Goal: Task Accomplishment & Management: Manage account settings

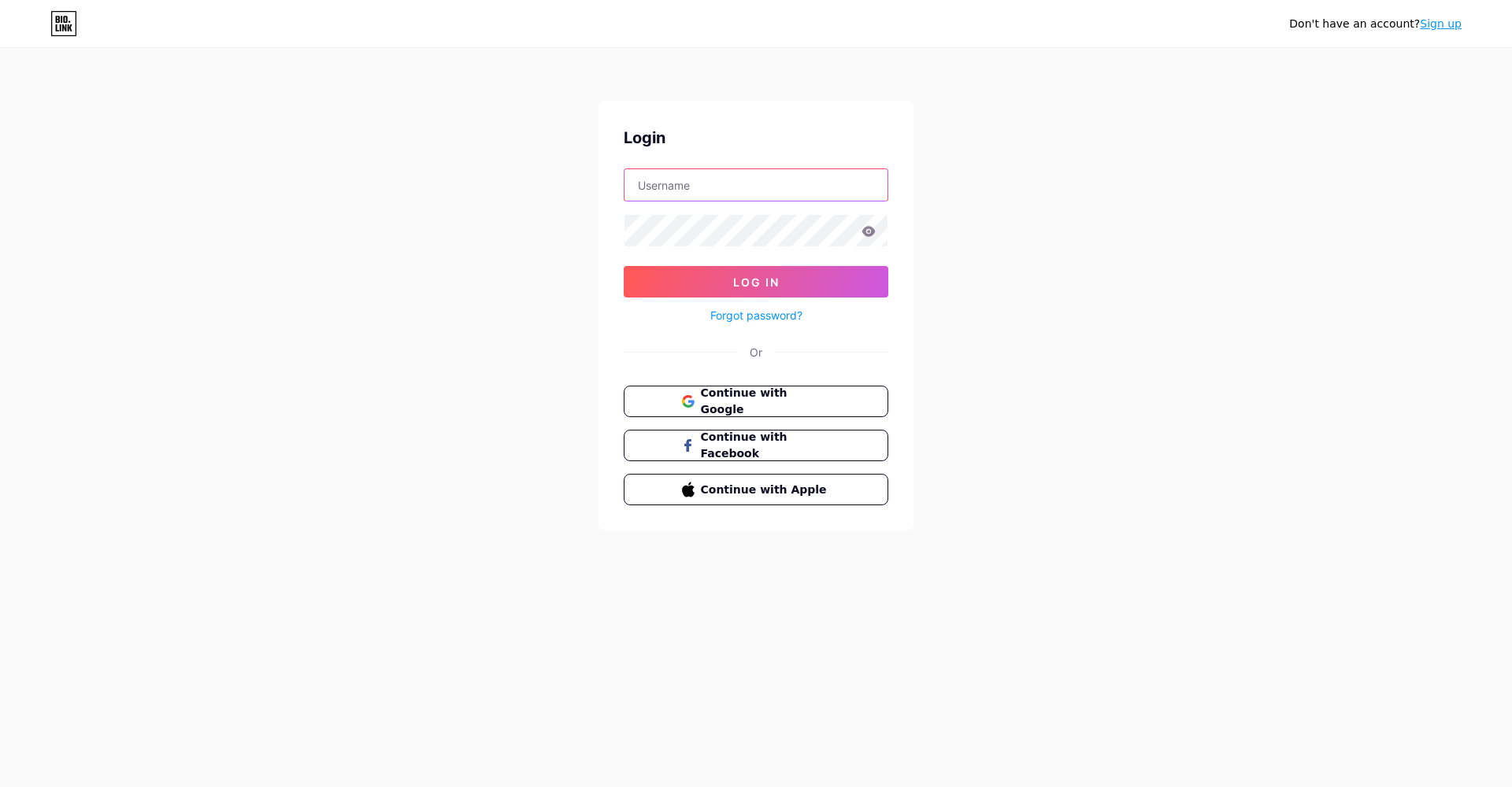
paste input "[EMAIL_ADDRESS][DOMAIN_NAME]"
type input "[EMAIL_ADDRESS][DOMAIN_NAME]"
click at [730, 275] on button "Log In" at bounding box center [756, 281] width 265 height 31
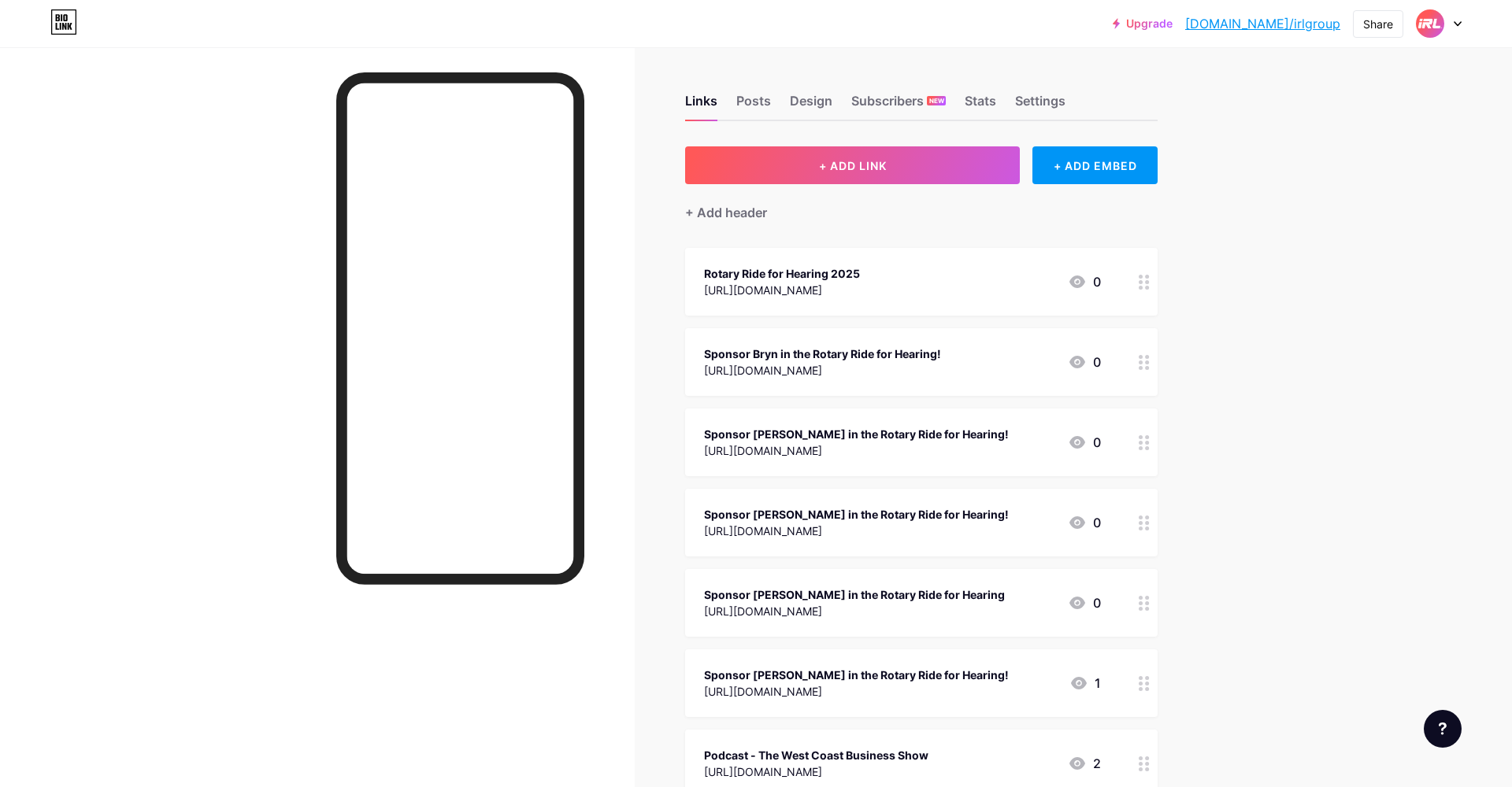
click at [901, 289] on div "Rotary Ride for Hearing 2025 [URL][DOMAIN_NAME] 0" at bounding box center [902, 282] width 397 height 36
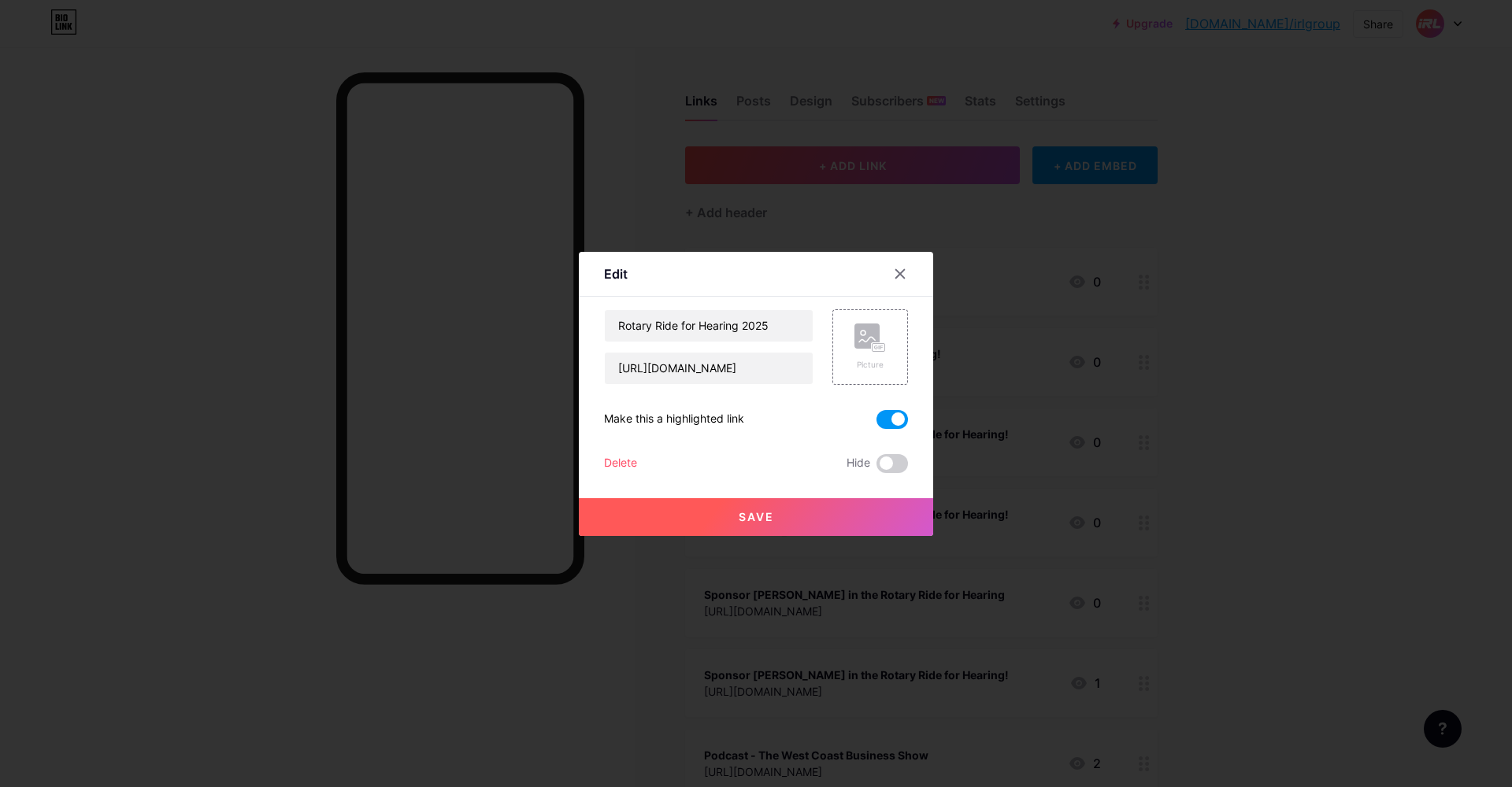
drag, startPoint x: 888, startPoint y: 461, endPoint x: 850, endPoint y: 503, distance: 56.6
click at [888, 461] on span at bounding box center [891, 463] width 31 height 18
click at [876, 467] on input "checkbox" at bounding box center [876, 467] width 0 height 0
click at [836, 509] on button "Save" at bounding box center [755, 517] width 354 height 38
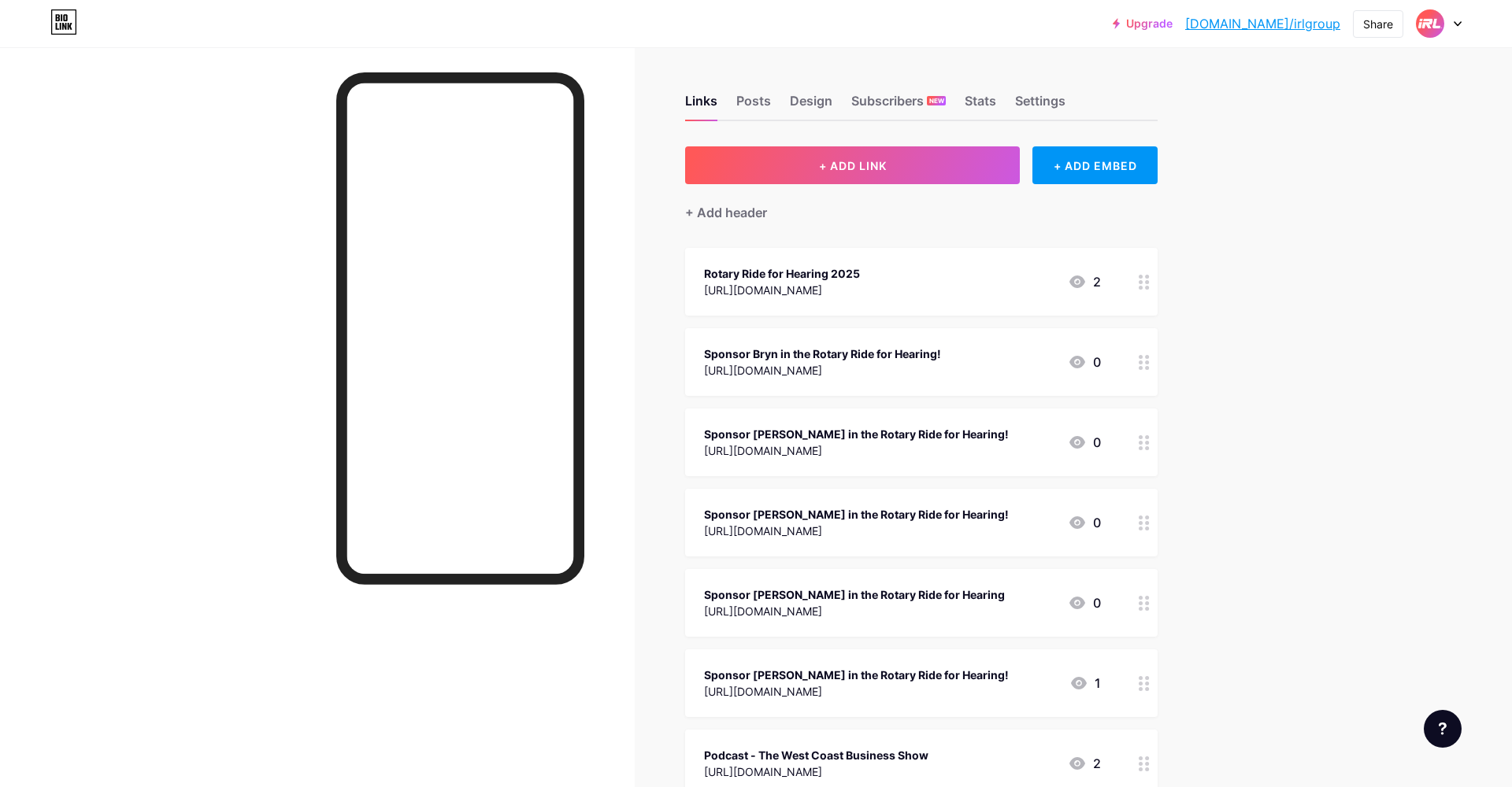
click at [941, 347] on div "Sponsor Bryn in the Rotary Ride for Hearing!" at bounding box center [822, 354] width 237 height 17
click at [891, 463] on span at bounding box center [891, 463] width 31 height 18
click at [876, 467] on input "checkbox" at bounding box center [876, 467] width 0 height 0
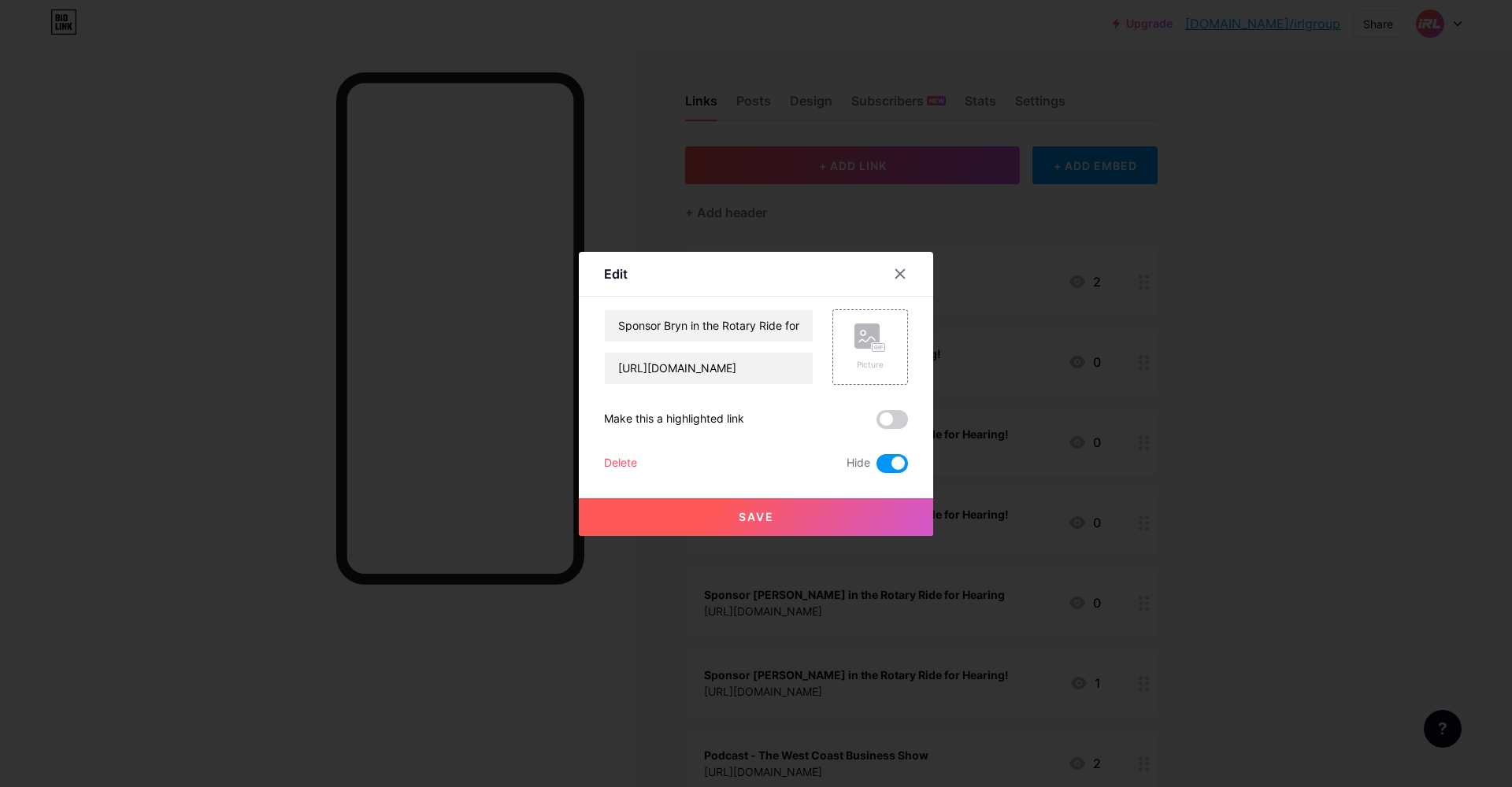
click at [838, 518] on button "Save" at bounding box center [755, 517] width 354 height 38
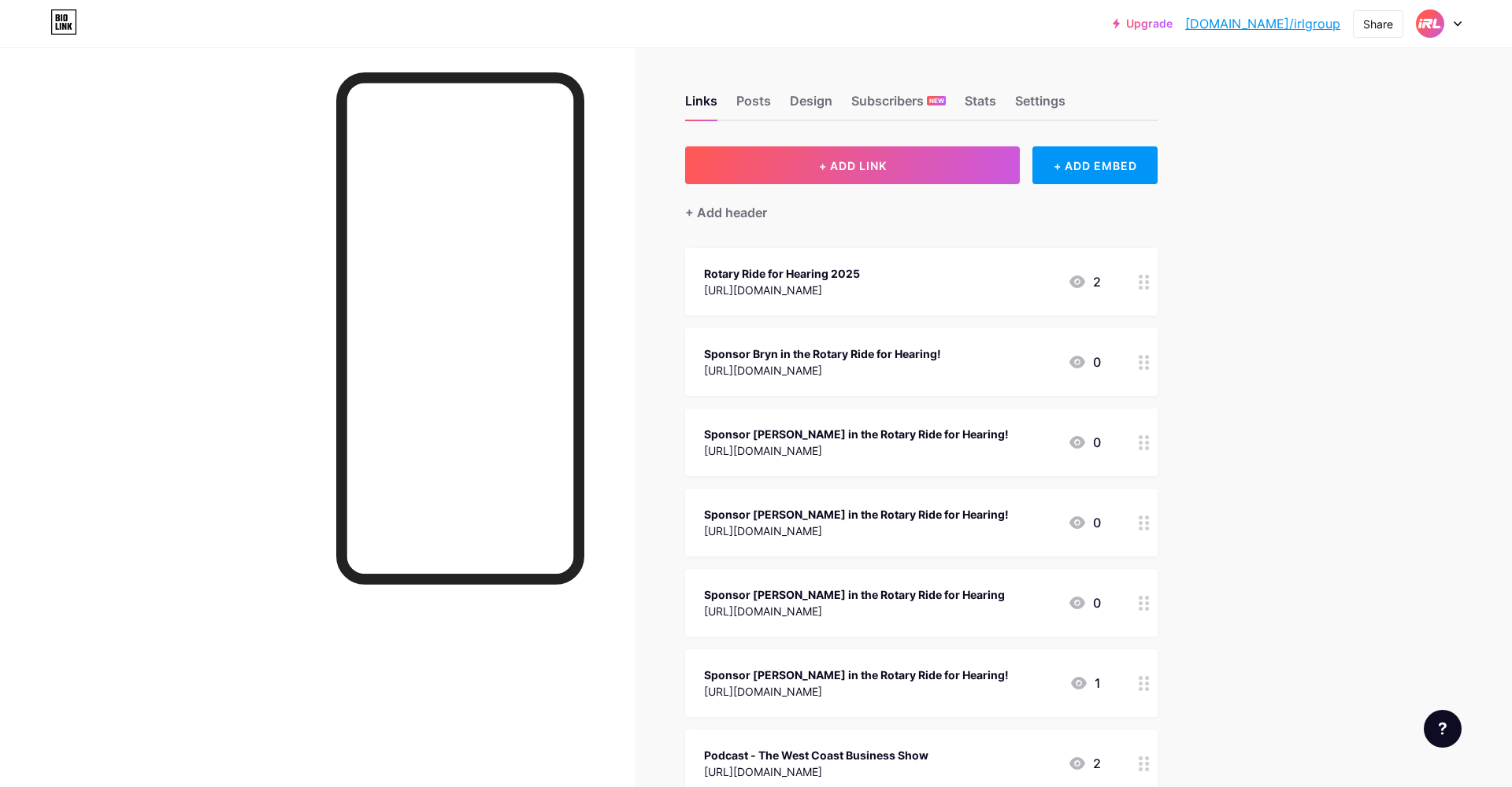
click at [929, 289] on div "Rotary Ride for Hearing 2025 [URL][DOMAIN_NAME] 2" at bounding box center [902, 282] width 397 height 36
drag, startPoint x: 1284, startPoint y: 294, endPoint x: 1171, endPoint y: 353, distance: 127.5
click at [1284, 294] on div at bounding box center [756, 394] width 1512 height 787
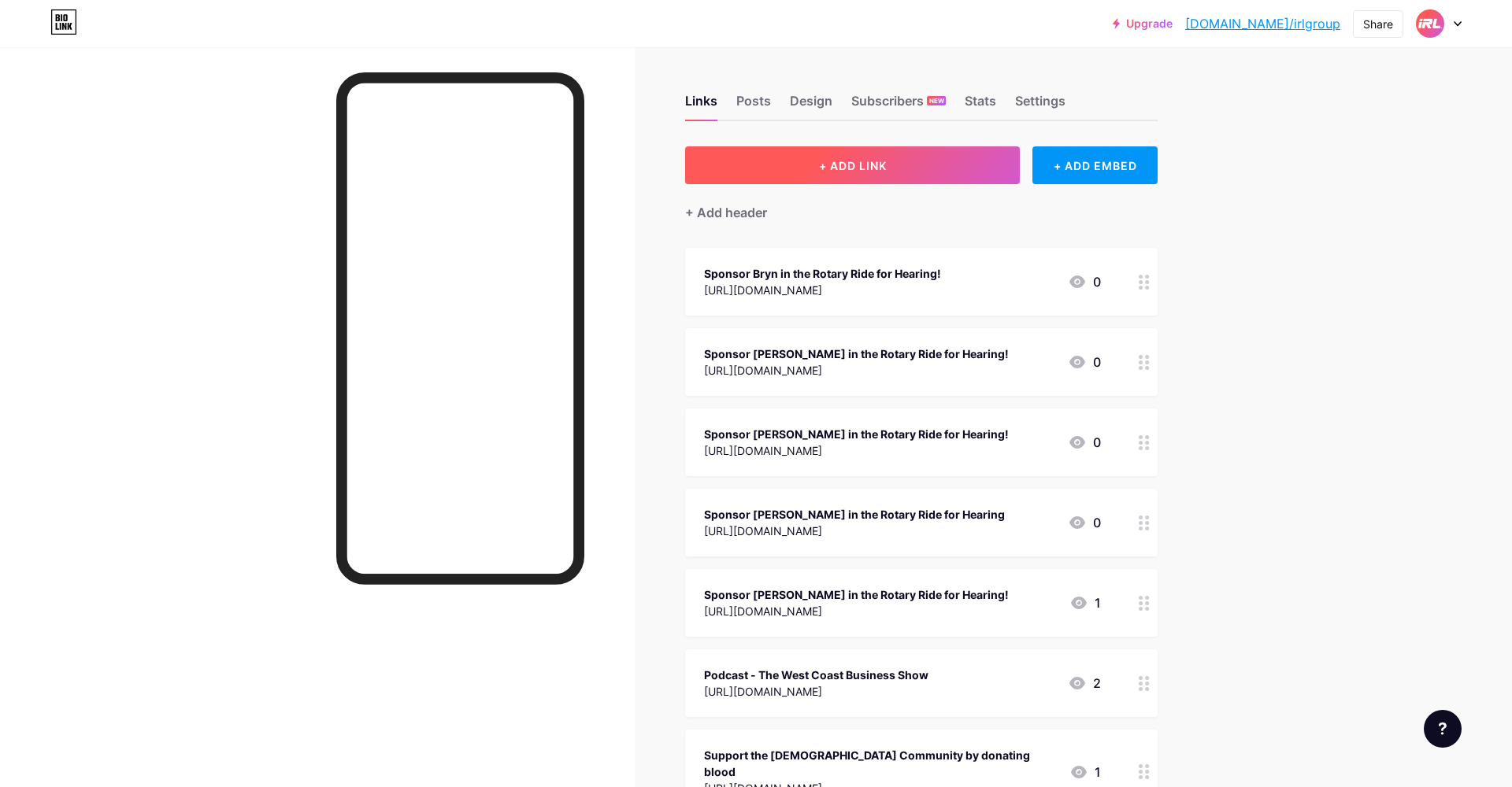
click at [880, 161] on span "+ ADD LINK" at bounding box center [853, 166] width 68 height 13
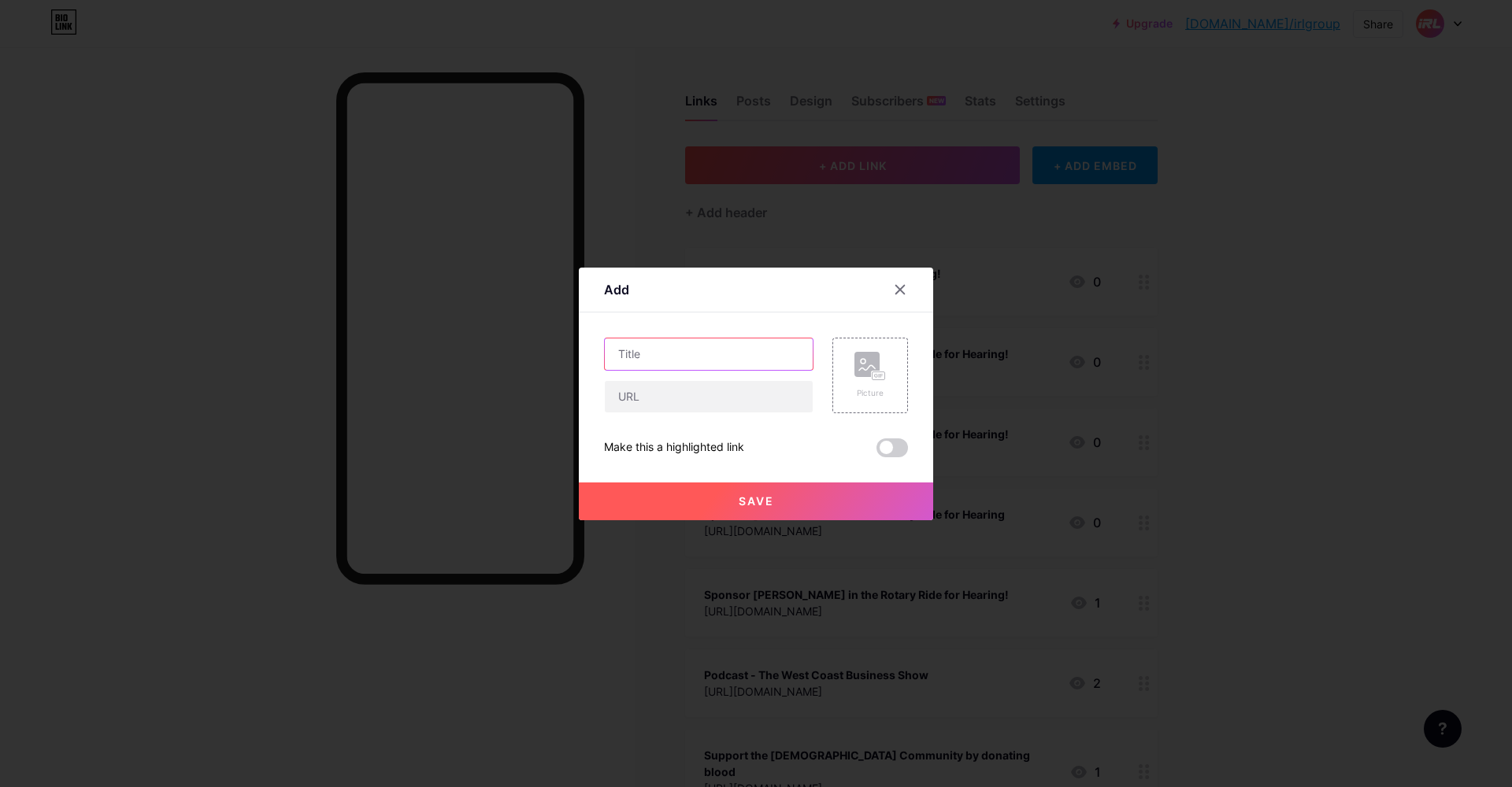
click at [664, 351] on input "text" at bounding box center [708, 354] width 208 height 31
type input "Donate to [PERSON_NAME] House in Memory of [PERSON_NAME]"
click at [677, 402] on input "text" at bounding box center [708, 396] width 208 height 31
paste input "[EMAIL_ADDRESS][DOMAIN_NAME]"
type input "[EMAIL_ADDRESS][DOMAIN_NAME]"
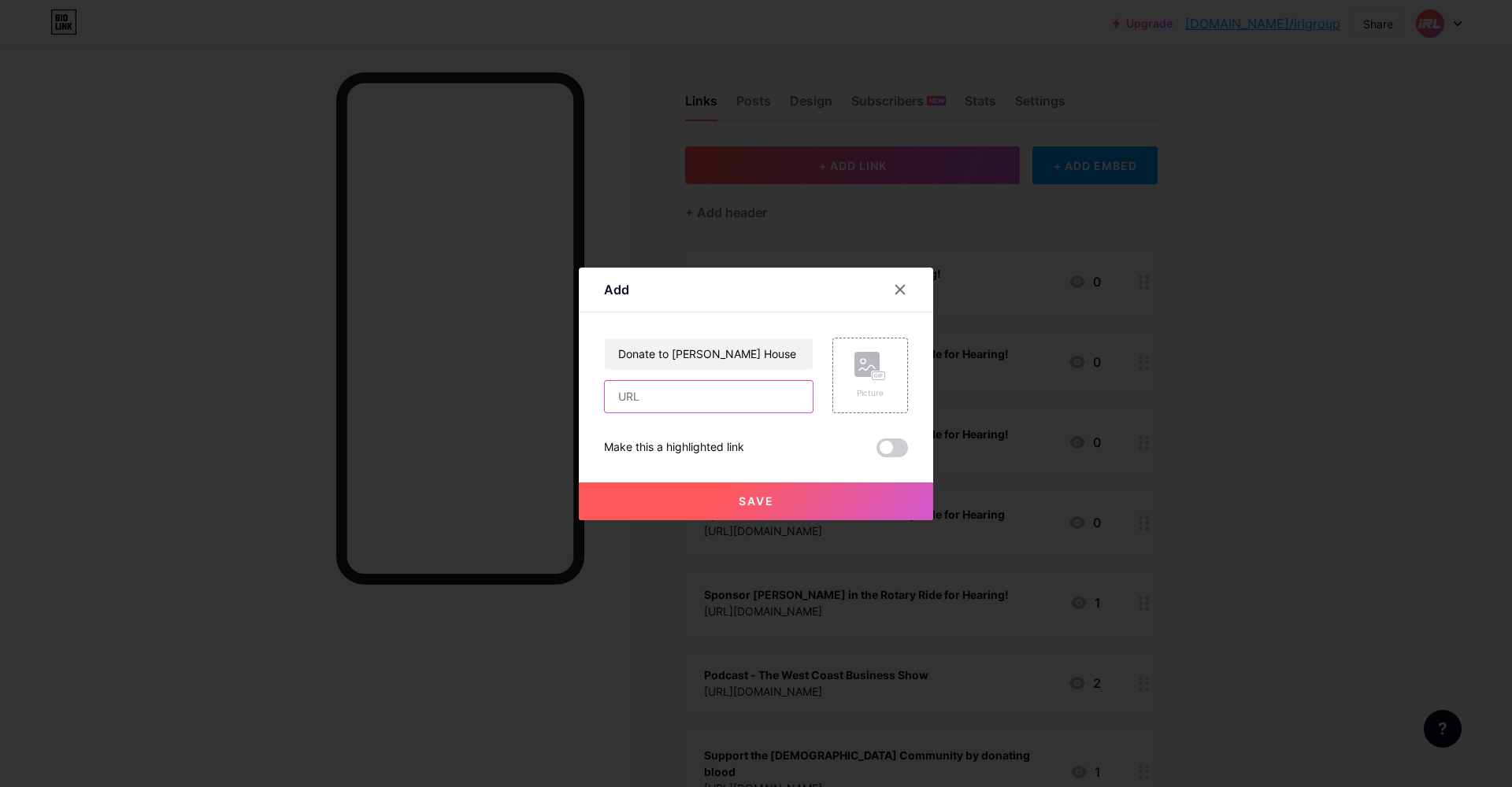
paste input "[URL][DOMAIN_NAME]"
type input "[URL][DOMAIN_NAME]"
drag, startPoint x: 764, startPoint y: 501, endPoint x: 852, endPoint y: 472, distance: 92.7
click at [764, 501] on span "Save" at bounding box center [756, 501] width 35 height 13
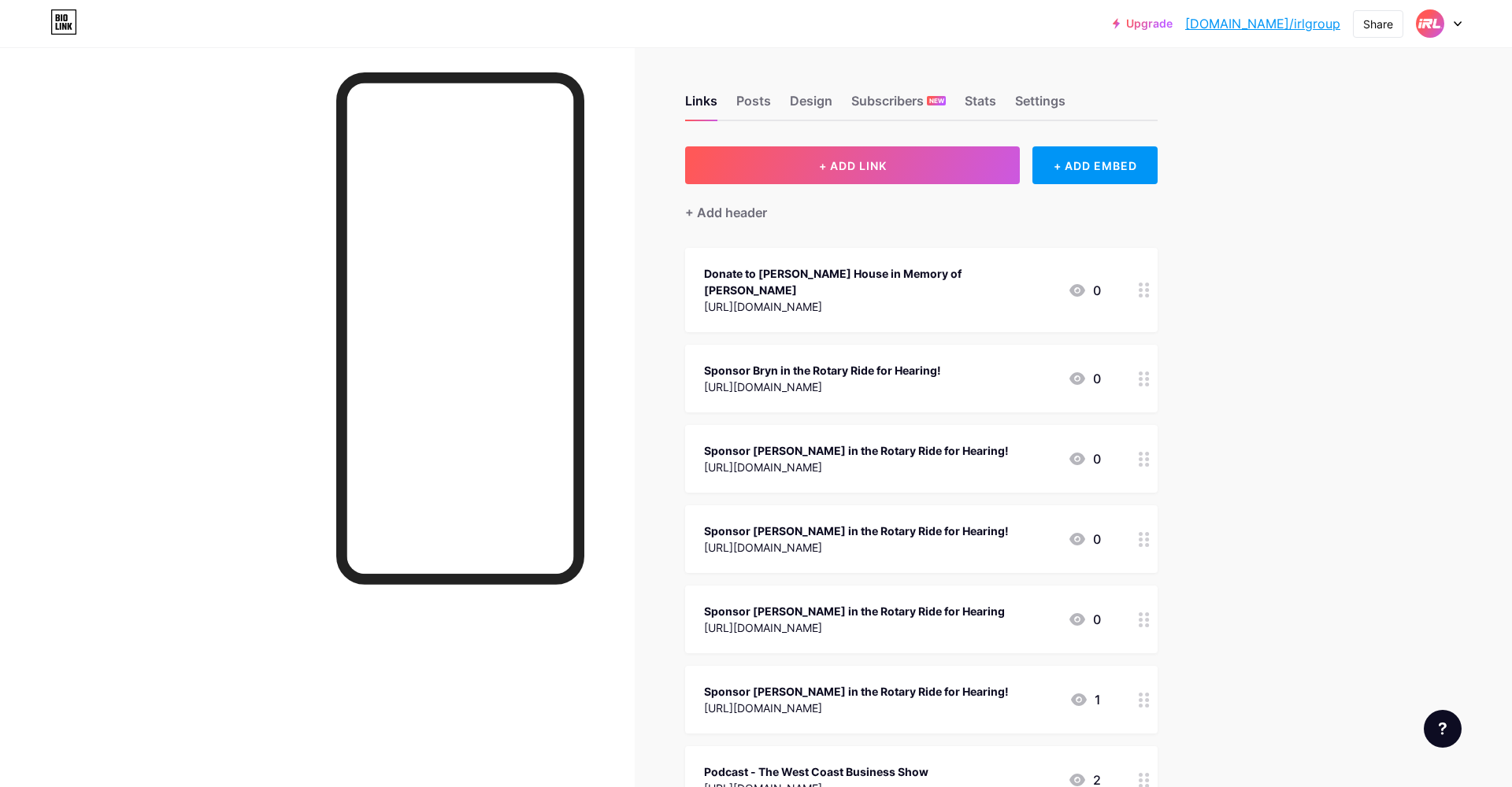
click at [835, 362] on div "Sponsor Bryn in the Rotary Ride for Hearing!" at bounding box center [822, 371] width 237 height 17
click at [813, 518] on button "Save" at bounding box center [755, 517] width 354 height 38
click at [862, 459] on div "[URL][DOMAIN_NAME]" at bounding box center [856, 467] width 304 height 17
click at [893, 465] on span at bounding box center [891, 463] width 31 height 18
click at [876, 467] on input "checkbox" at bounding box center [876, 467] width 0 height 0
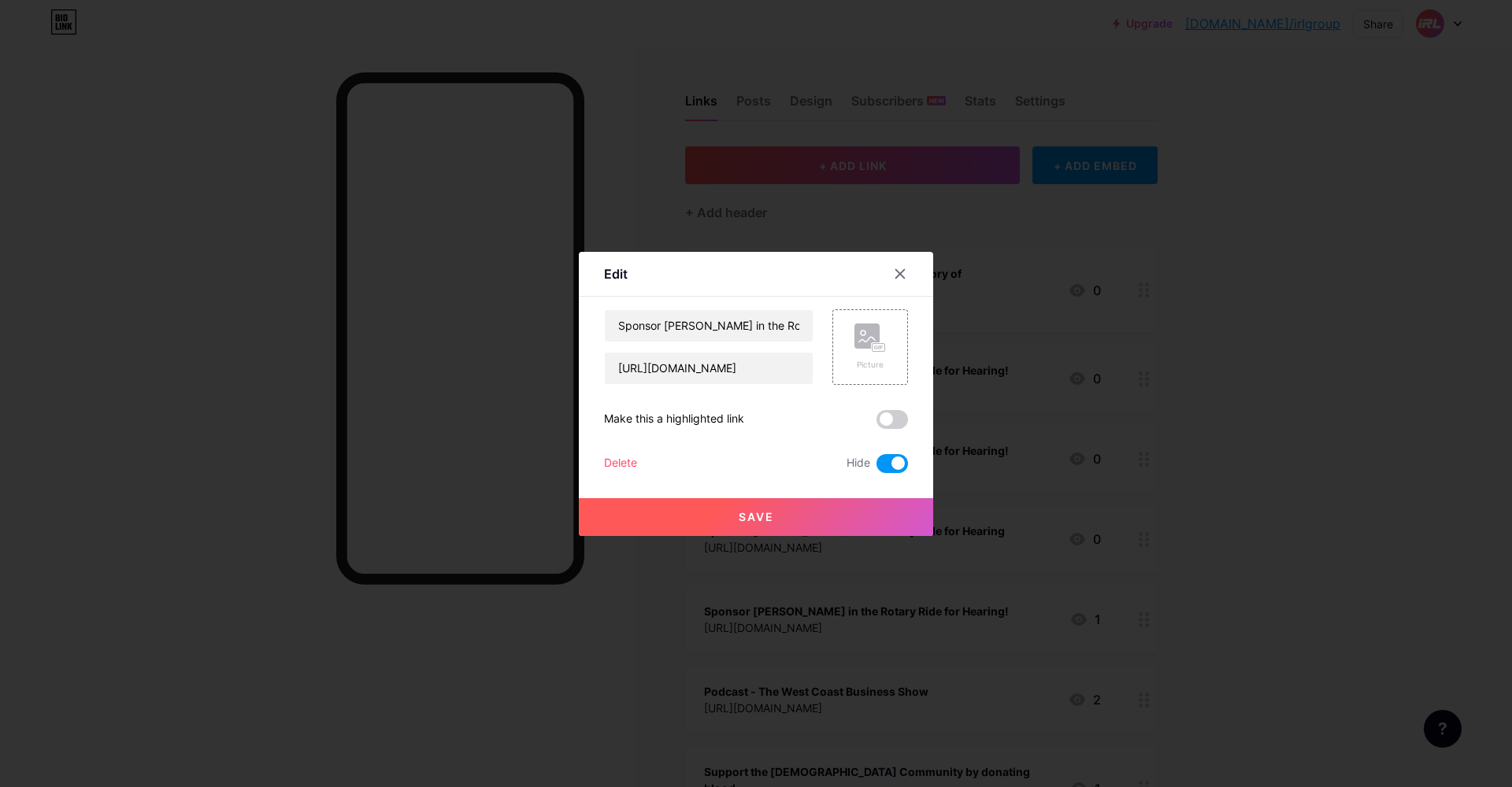
drag, startPoint x: 853, startPoint y: 525, endPoint x: 855, endPoint y: 510, distance: 15.1
click at [853, 525] on button "Save" at bounding box center [755, 517] width 354 height 38
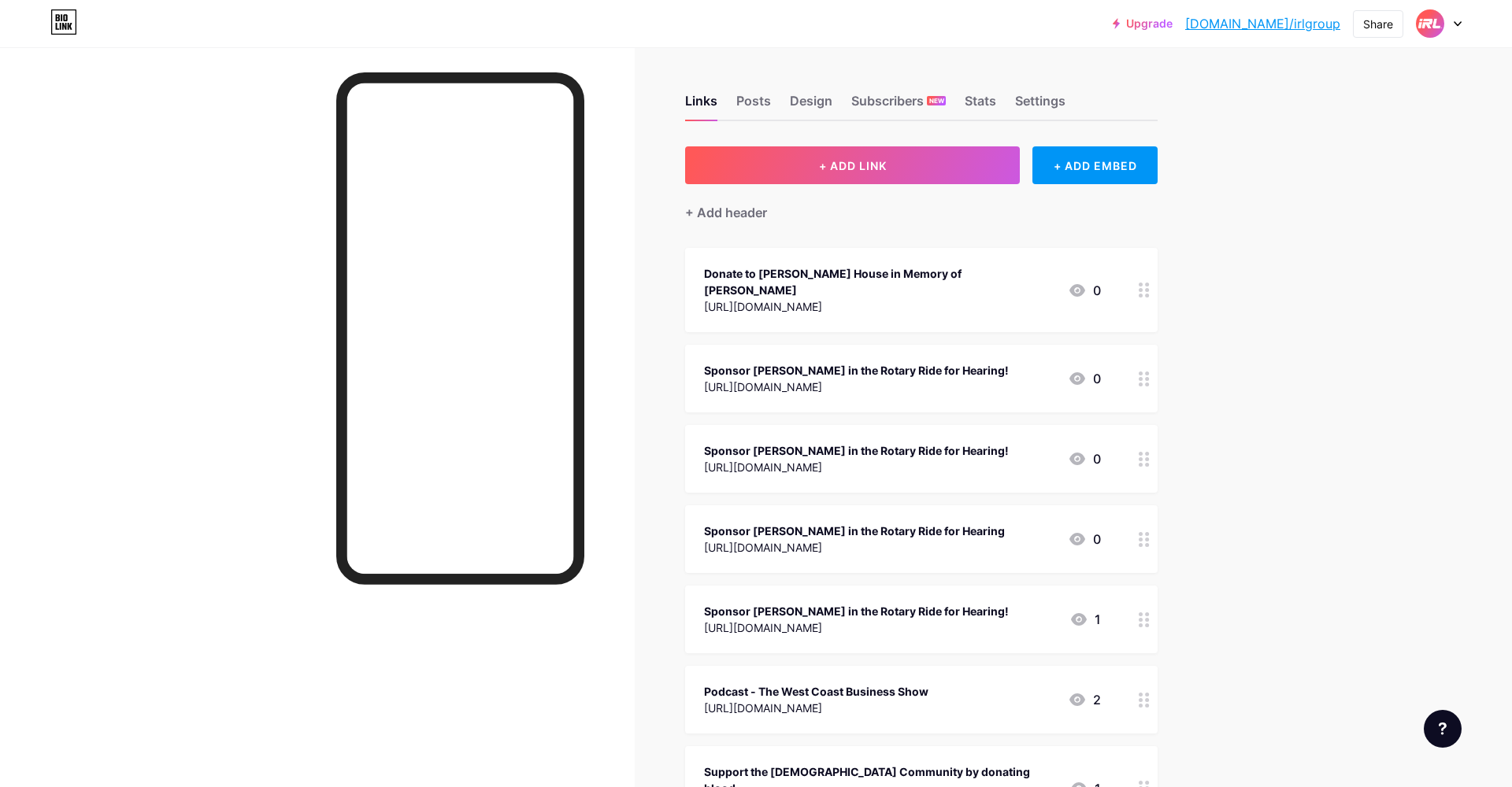
click at [835, 459] on div "[URL][DOMAIN_NAME]" at bounding box center [856, 467] width 304 height 17
click at [856, 524] on button "Save" at bounding box center [755, 517] width 354 height 38
click at [863, 539] on div "[URL][DOMAIN_NAME]" at bounding box center [854, 547] width 301 height 17
click at [880, 464] on span at bounding box center [891, 463] width 31 height 18
click at [876, 467] on input "checkbox" at bounding box center [876, 467] width 0 height 0
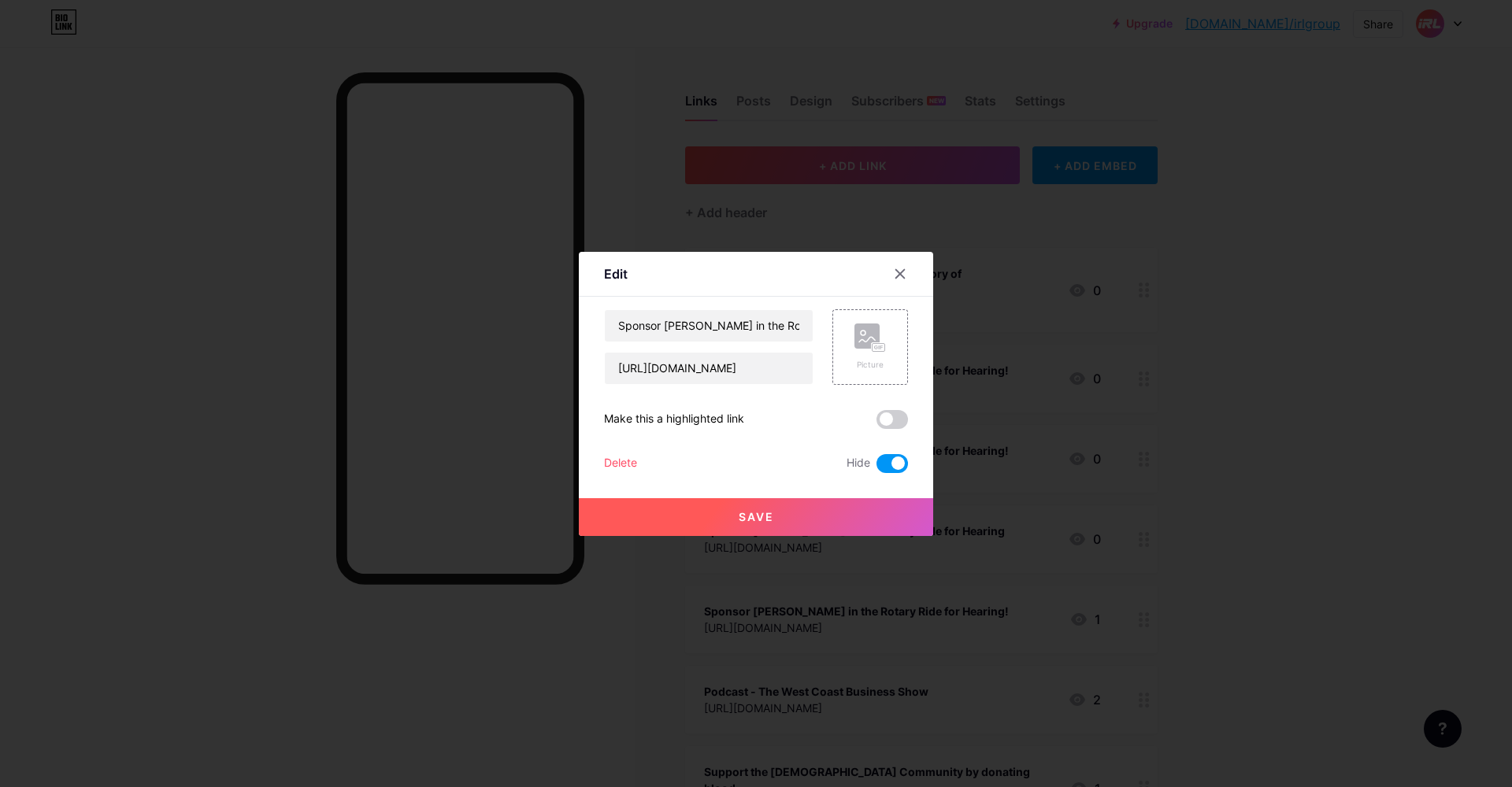
drag, startPoint x: 859, startPoint y: 525, endPoint x: 929, endPoint y: 515, distance: 70.7
click at [859, 525] on button "Save" at bounding box center [755, 517] width 354 height 38
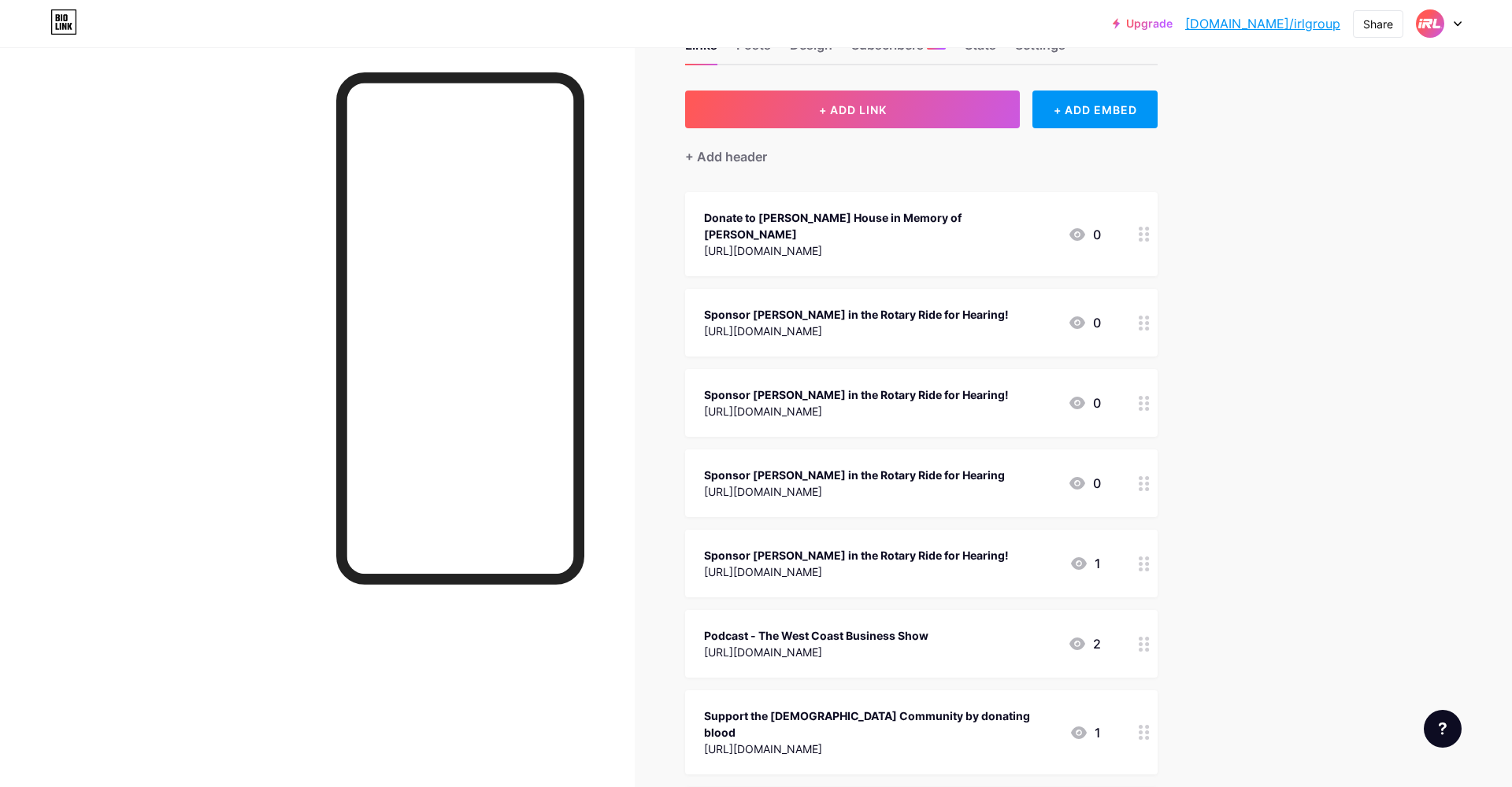
scroll to position [140, 0]
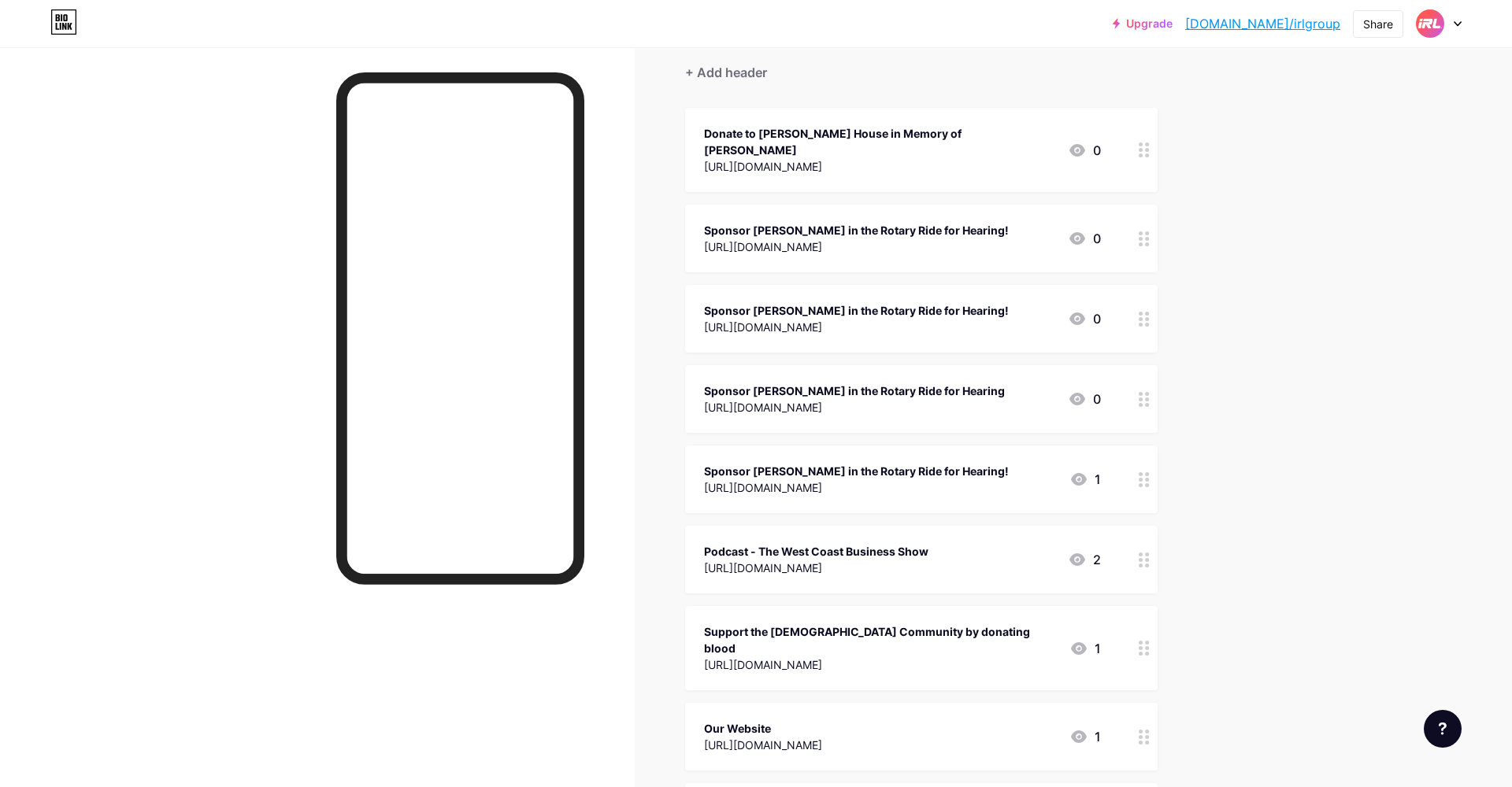
click at [804, 479] on div "[URL][DOMAIN_NAME]" at bounding box center [856, 488] width 304 height 17
drag, startPoint x: 896, startPoint y: 462, endPoint x: 889, endPoint y: 470, distance: 10.6
click at [895, 462] on span at bounding box center [891, 463] width 31 height 18
click at [876, 467] on input "checkbox" at bounding box center [876, 467] width 0 height 0
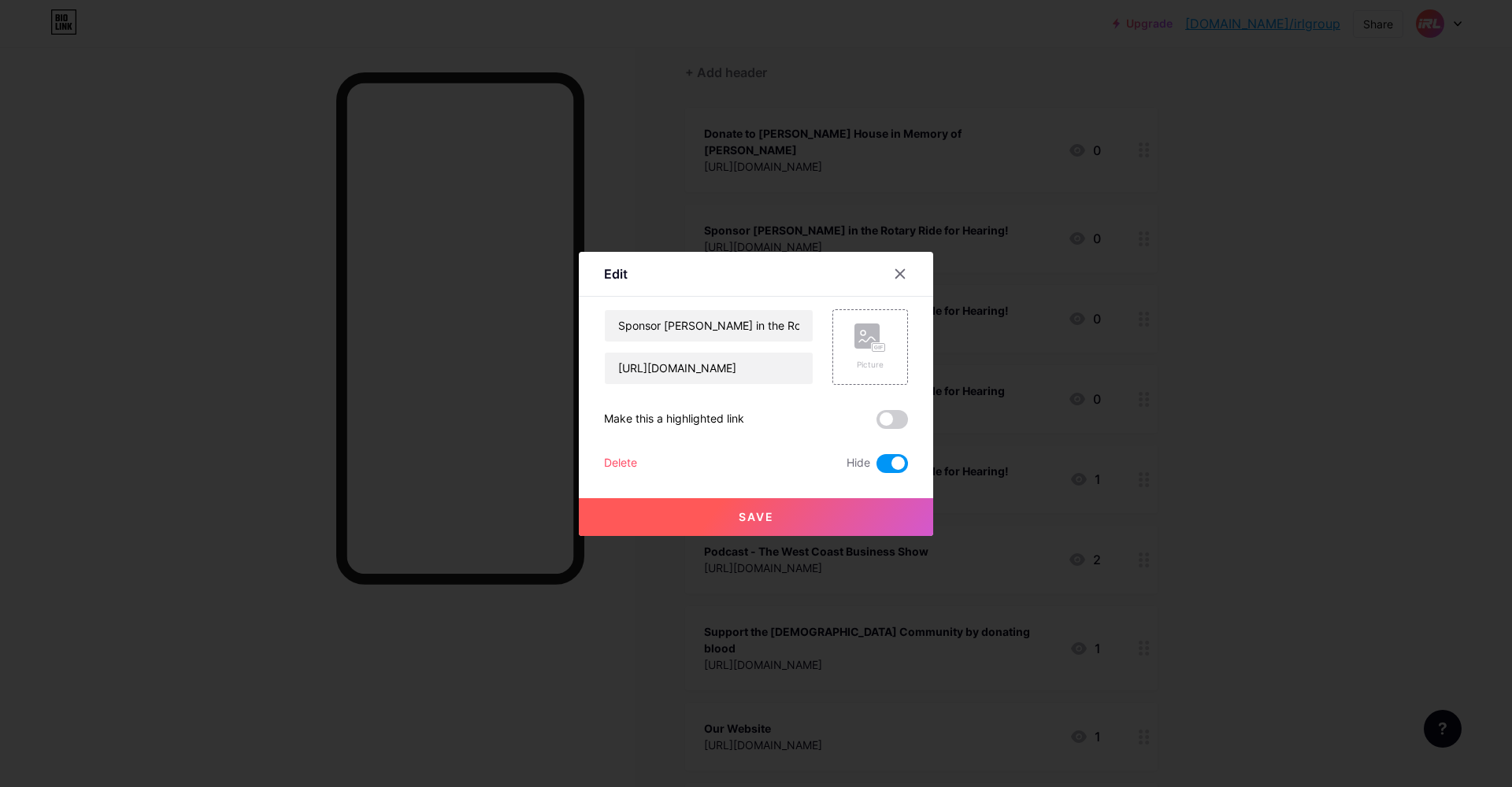
click at [854, 531] on button "Save" at bounding box center [755, 517] width 354 height 38
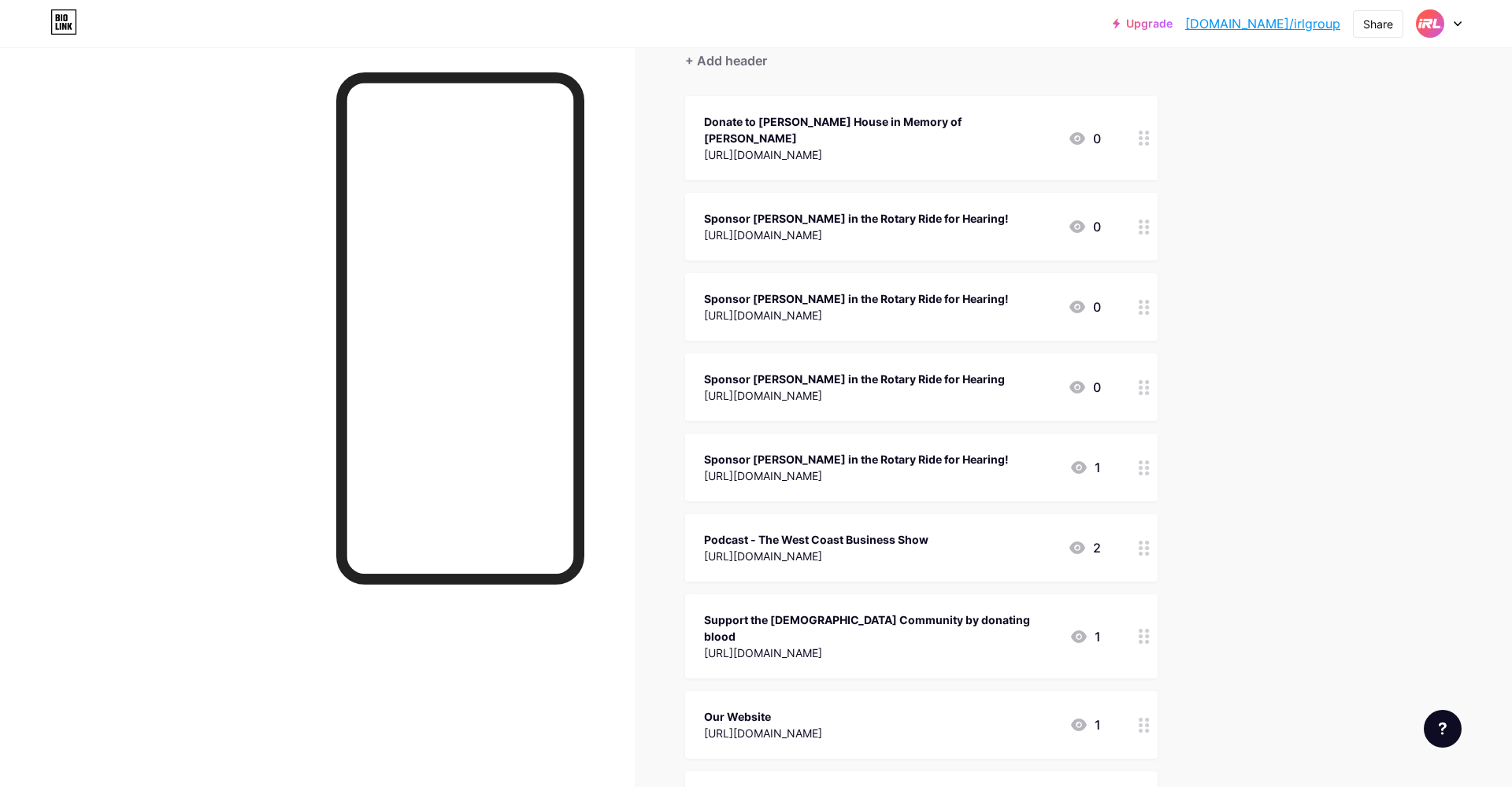
scroll to position [145, 0]
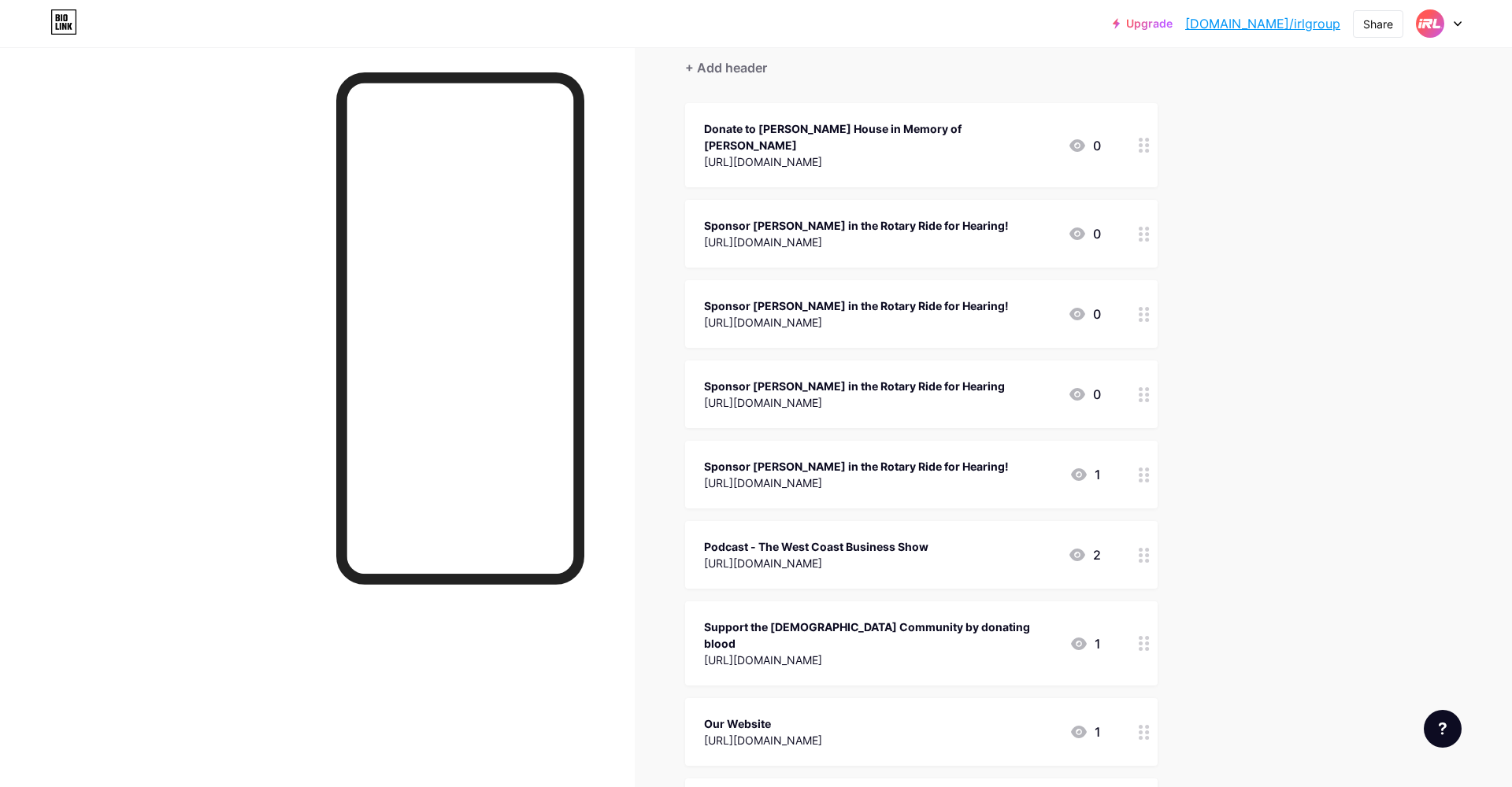
click at [827, 217] on div "Sponsor [PERSON_NAME] in the Rotary Ride for Hearing!" at bounding box center [856, 225] width 304 height 17
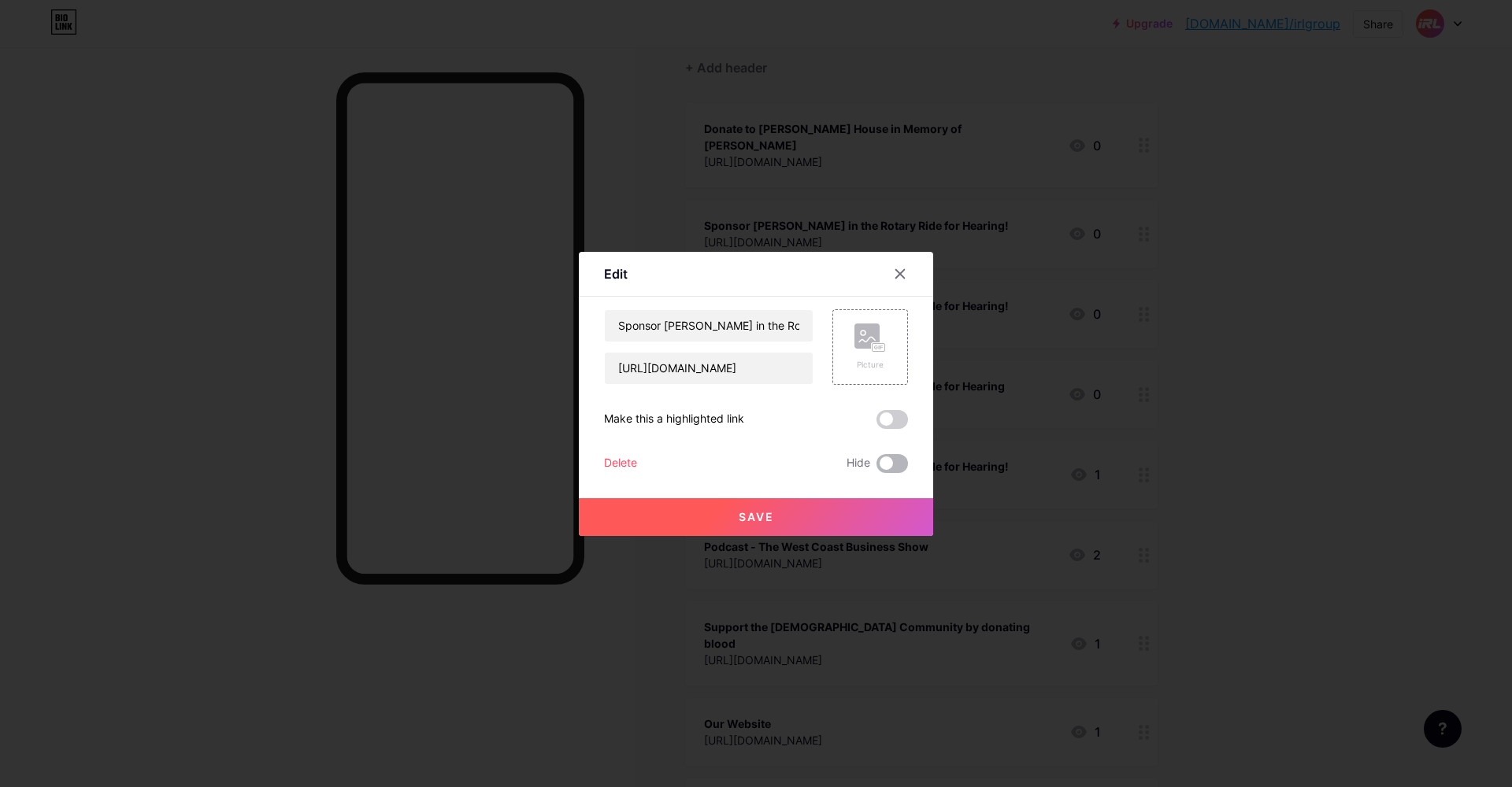
click at [886, 463] on span at bounding box center [891, 463] width 31 height 18
click at [876, 467] on input "checkbox" at bounding box center [876, 467] width 0 height 0
click at [840, 511] on button "Save" at bounding box center [755, 517] width 354 height 38
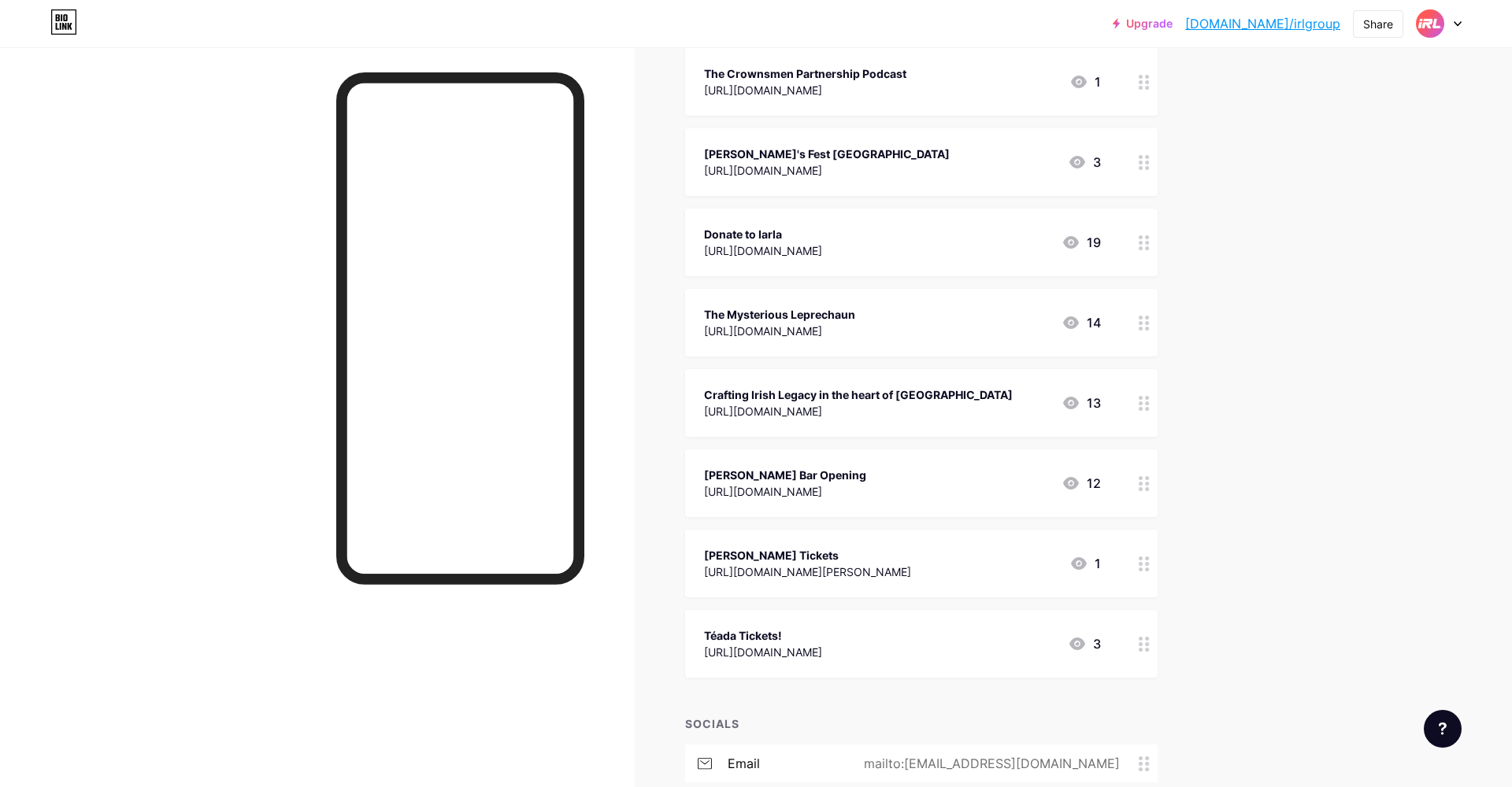
scroll to position [1773, 0]
click at [866, 485] on div "[URL][DOMAIN_NAME]" at bounding box center [785, 494] width 162 height 17
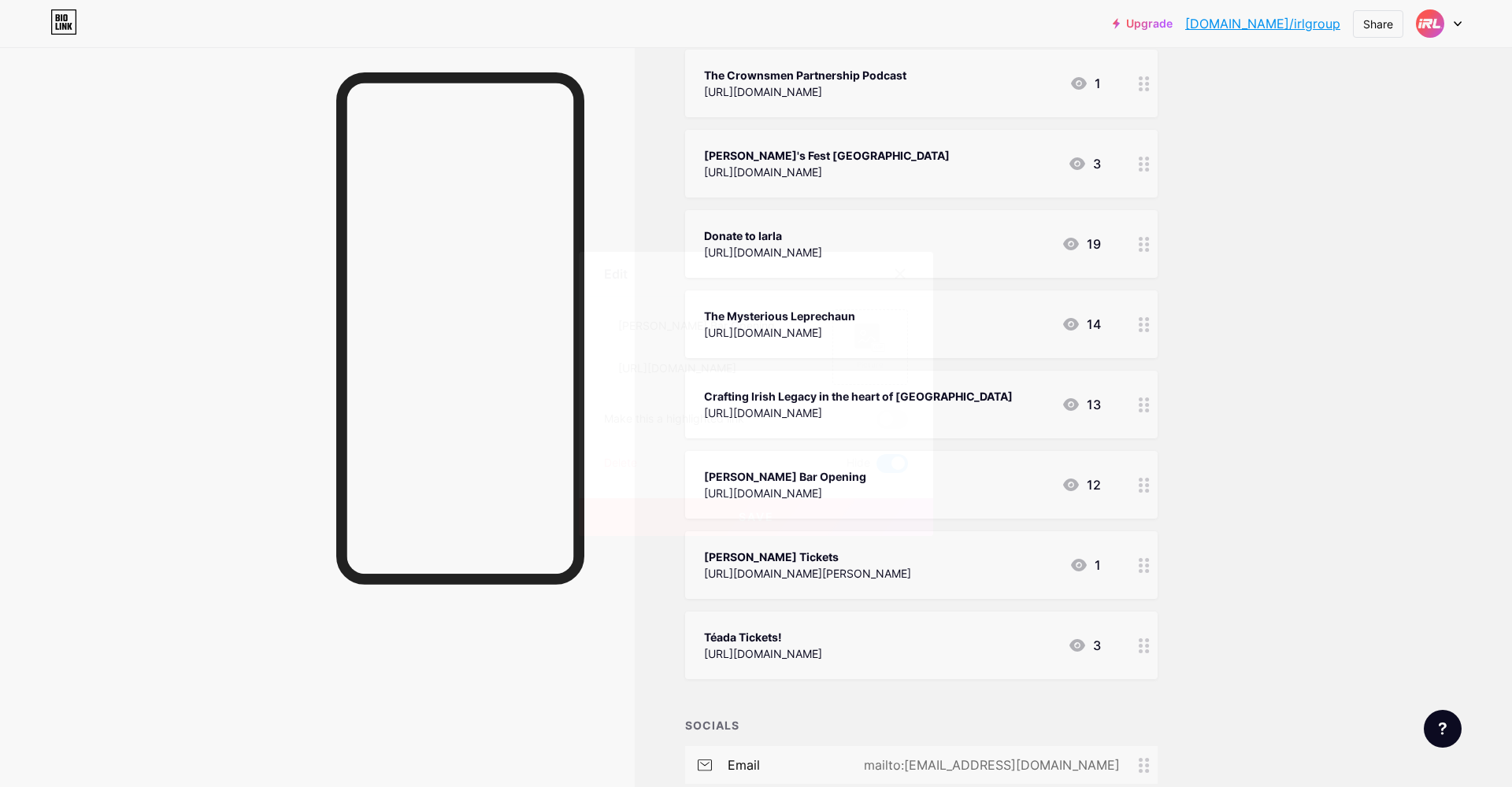
click at [906, 274] on icon at bounding box center [900, 273] width 13 height 13
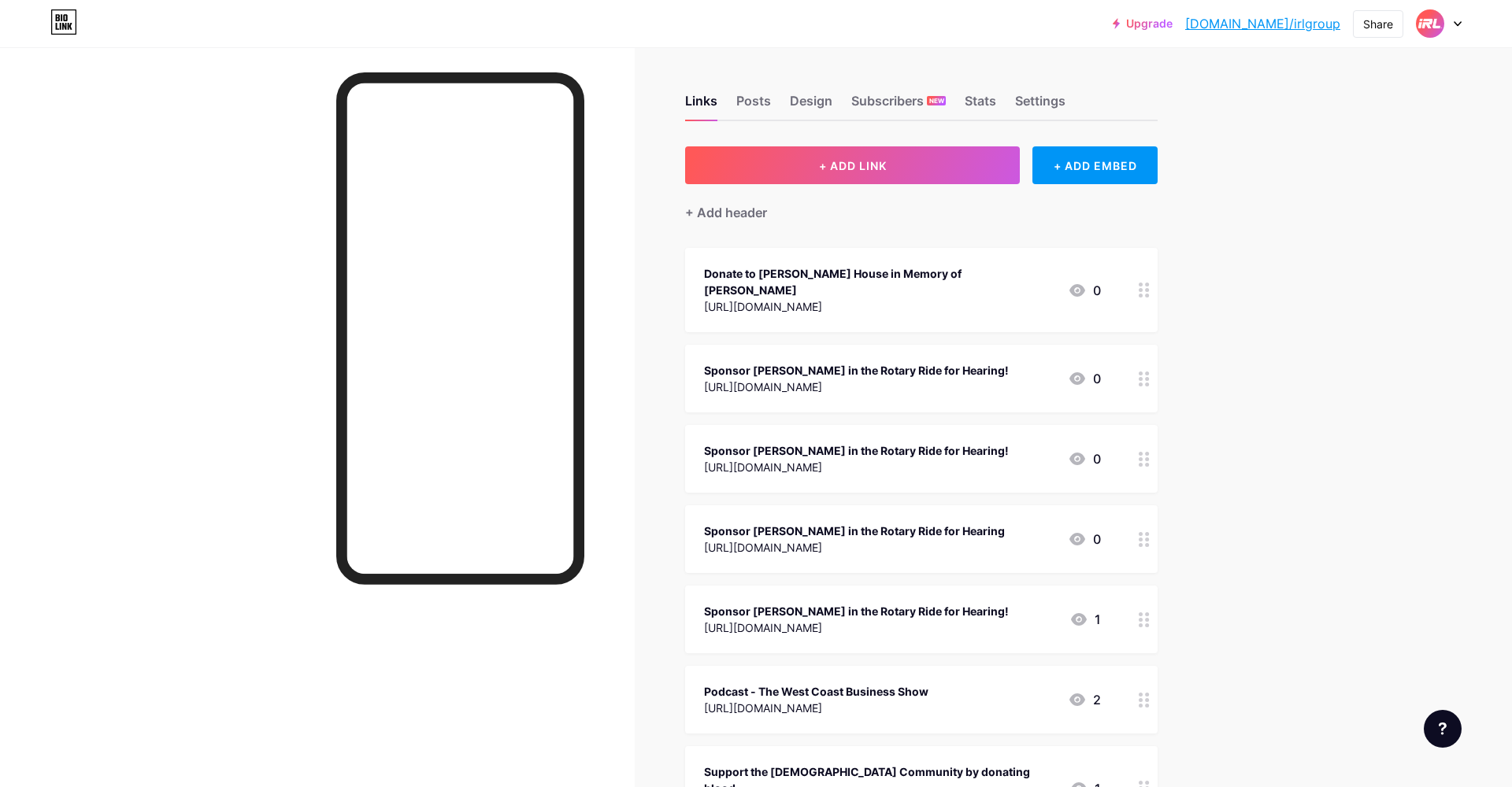
scroll to position [0, 0]
